Goal: Find specific page/section: Find specific page/section

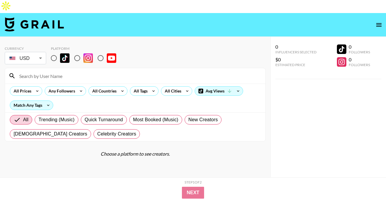
click at [58, 71] on input at bounding box center [139, 75] width 246 height 9
paste input "sundaykalogeras"
click at [20, 71] on input "sundaykalogeras" at bounding box center [139, 75] width 246 height 9
type input "sundaykalogeras"
click at [55, 52] on input "radio" at bounding box center [54, 58] width 12 height 12
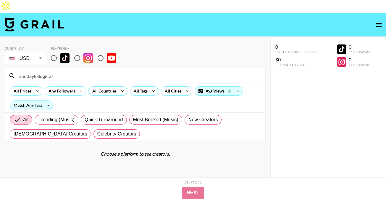
radio input "true"
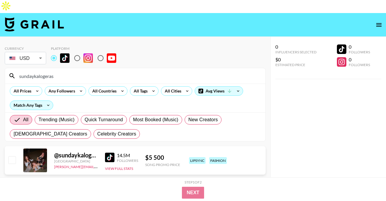
click at [79, 52] on input "radio" at bounding box center [77, 58] width 12 height 12
radio input "true"
